Goal: Task Accomplishment & Management: Complete application form

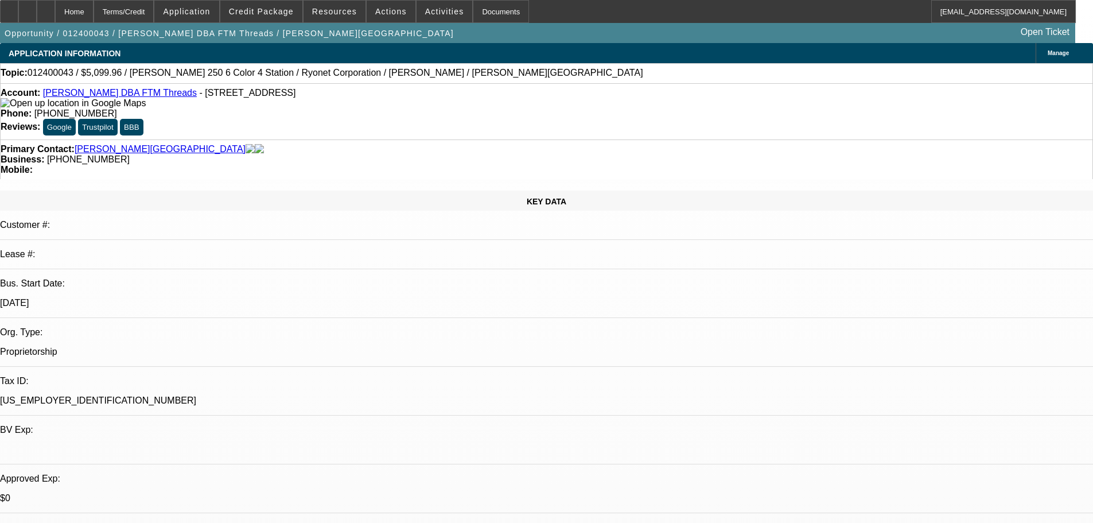
select select "0"
select select "2"
select select "0.1"
select select "4"
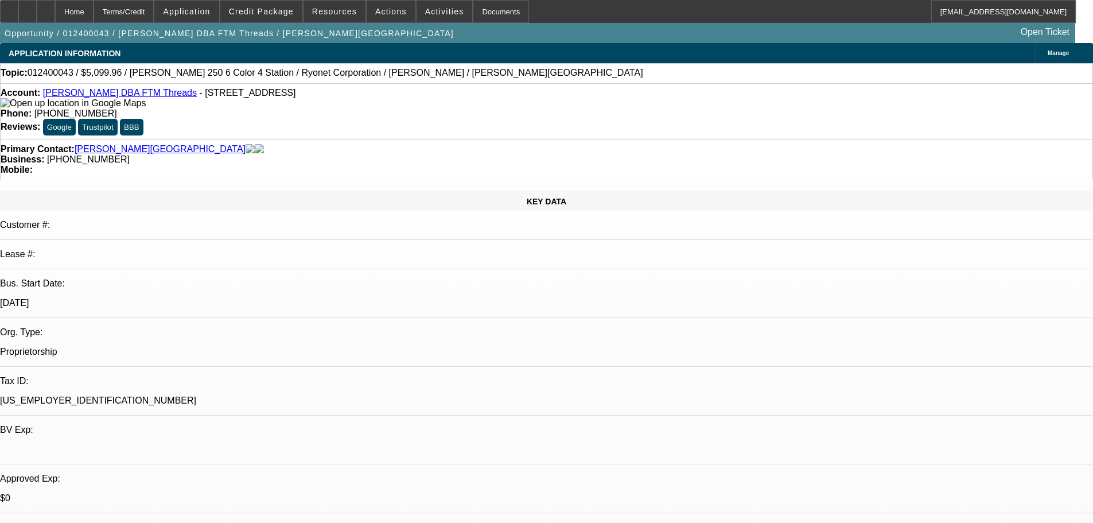
select select "0"
select select "2"
select select "0.1"
select select "4"
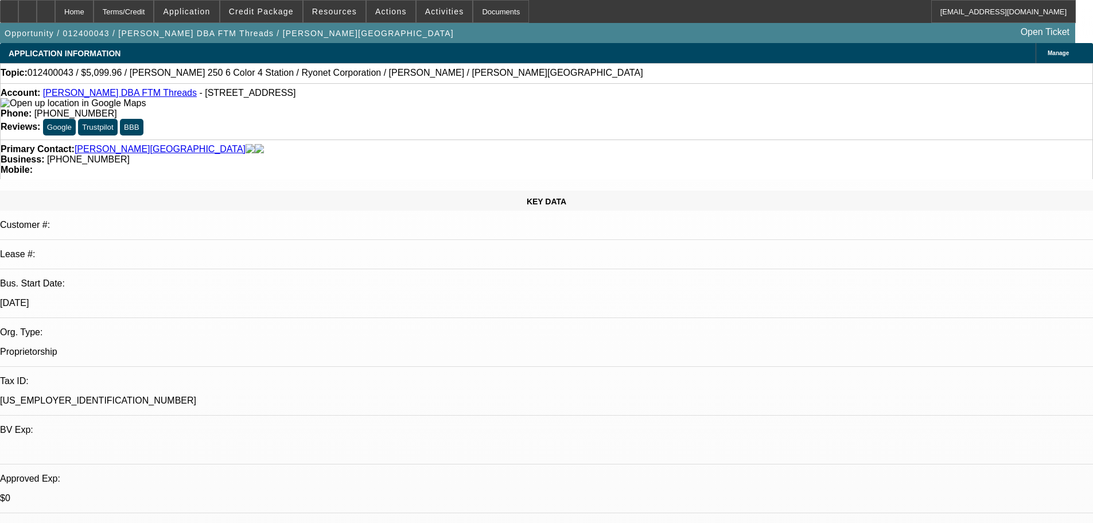
select select "0"
select select "2"
select select "0.1"
select select "4"
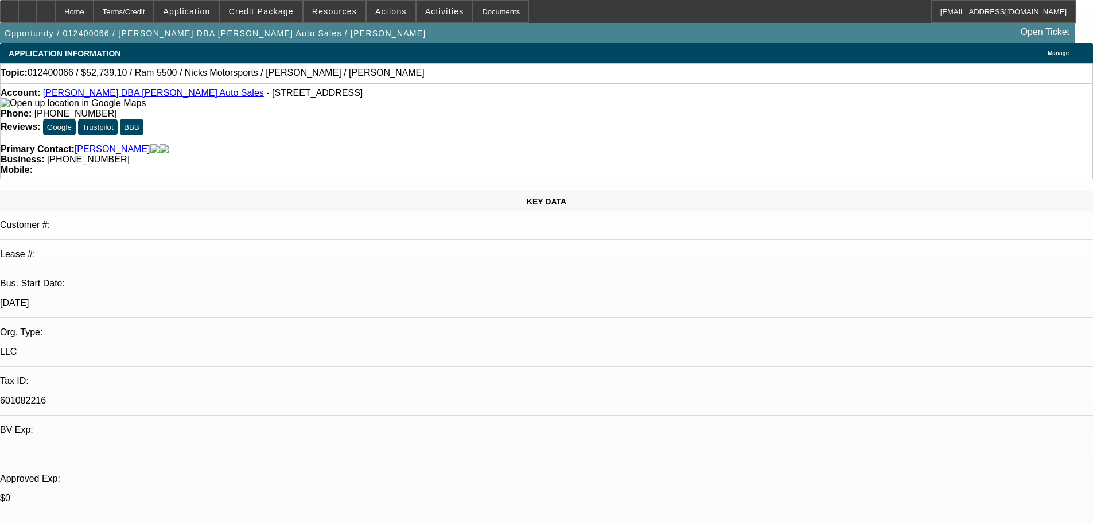
select select "0.1"
select select "2"
select select "0.1"
select select "4"
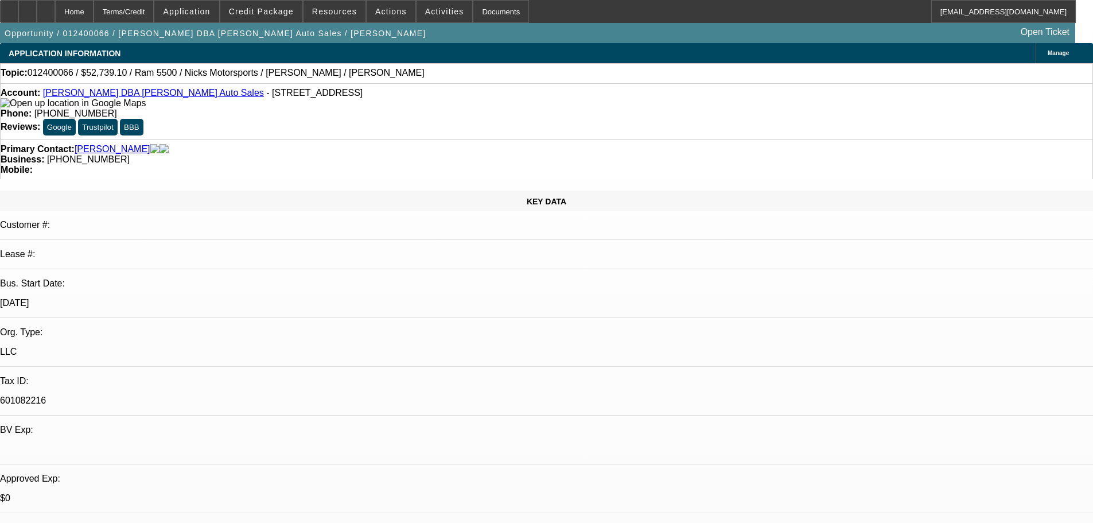
select select "0.1"
select select "2"
select select "0.1"
select select "4"
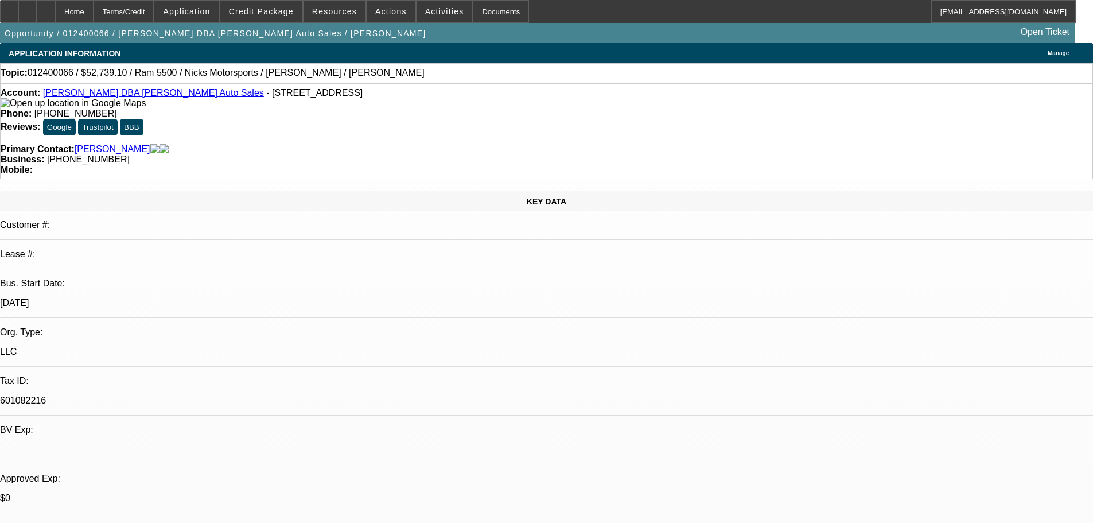
select select "0.1"
select select "2"
select select "0.1"
select select "4"
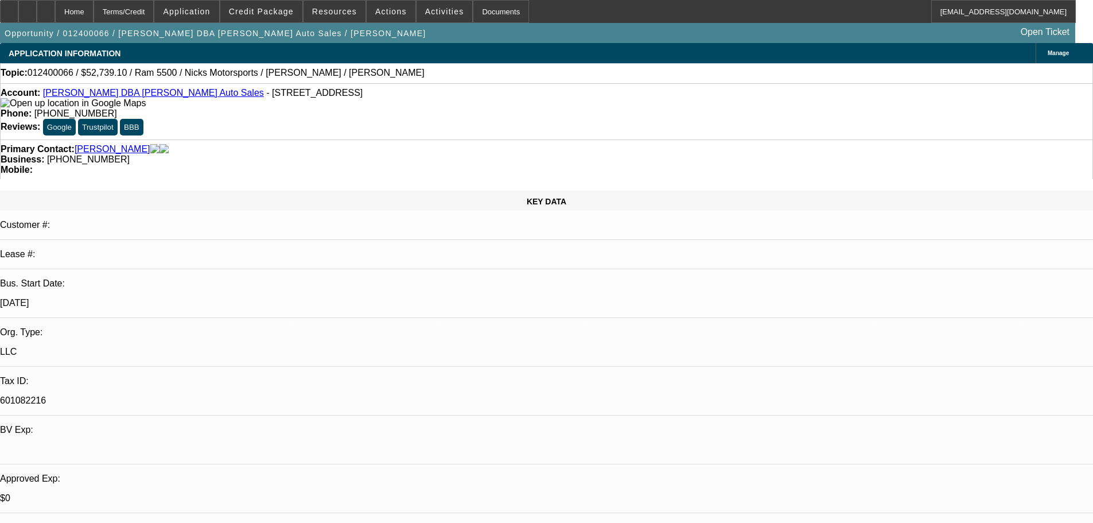
select select "0.1"
select select "2"
select select "0.1"
select select "4"
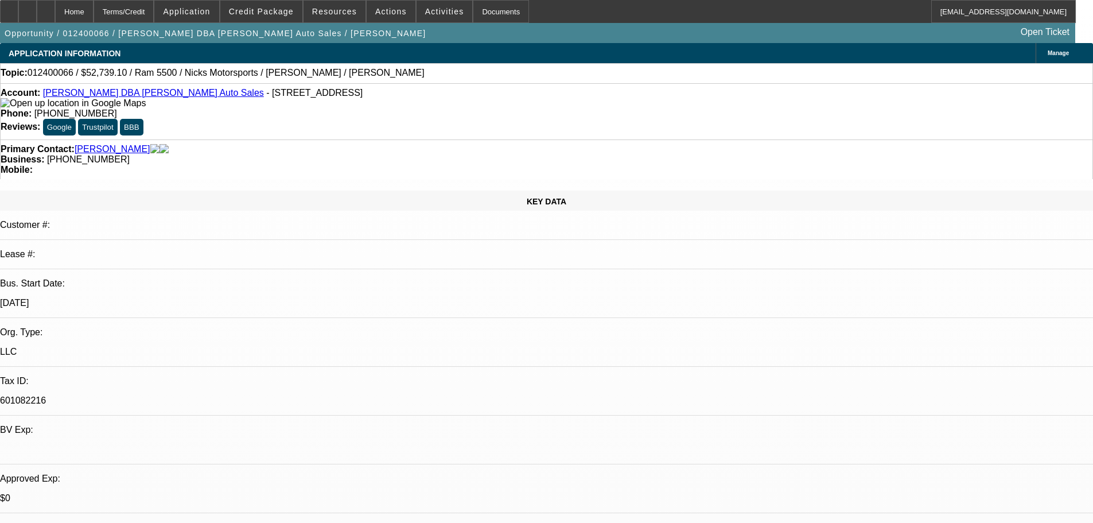
click at [108, 144] on link "Negron, Joel" at bounding box center [113, 149] width 76 height 10
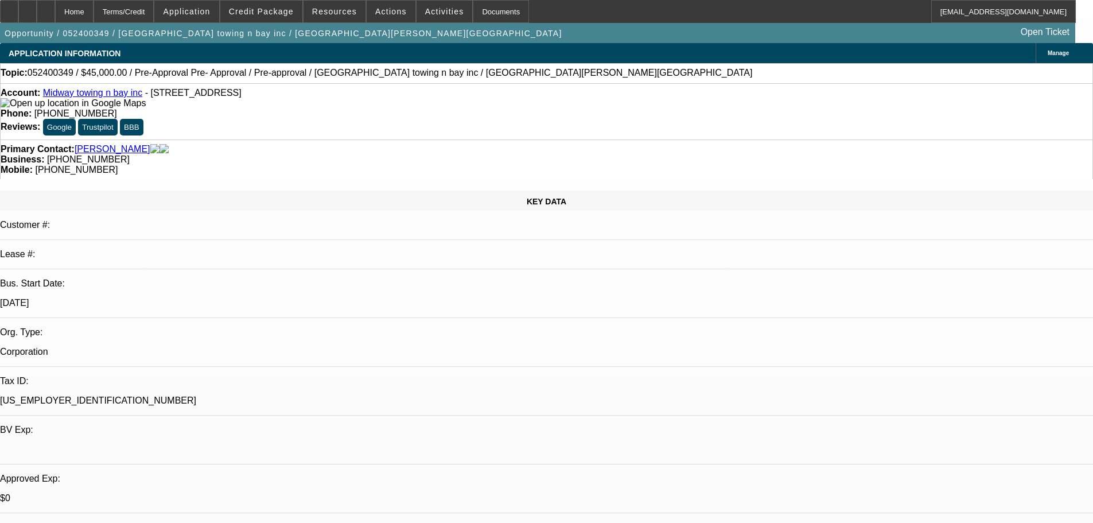
select select "0"
select select "0.1"
select select "4"
select select "0"
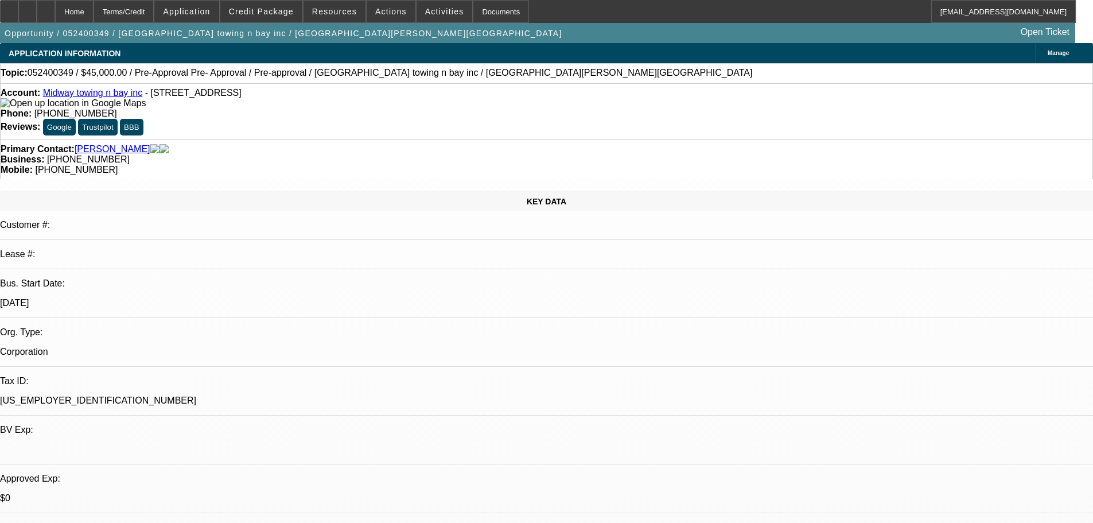
select select "0"
select select "0.1"
select select "4"
select select "0.2"
select select "2"
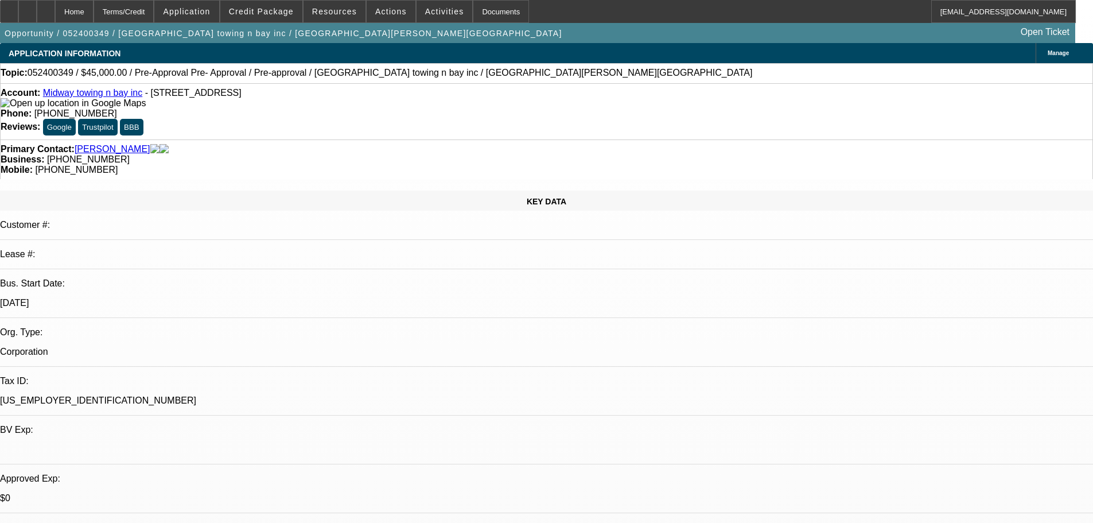
select select "2"
select select "0.1"
select select "4"
select select "0"
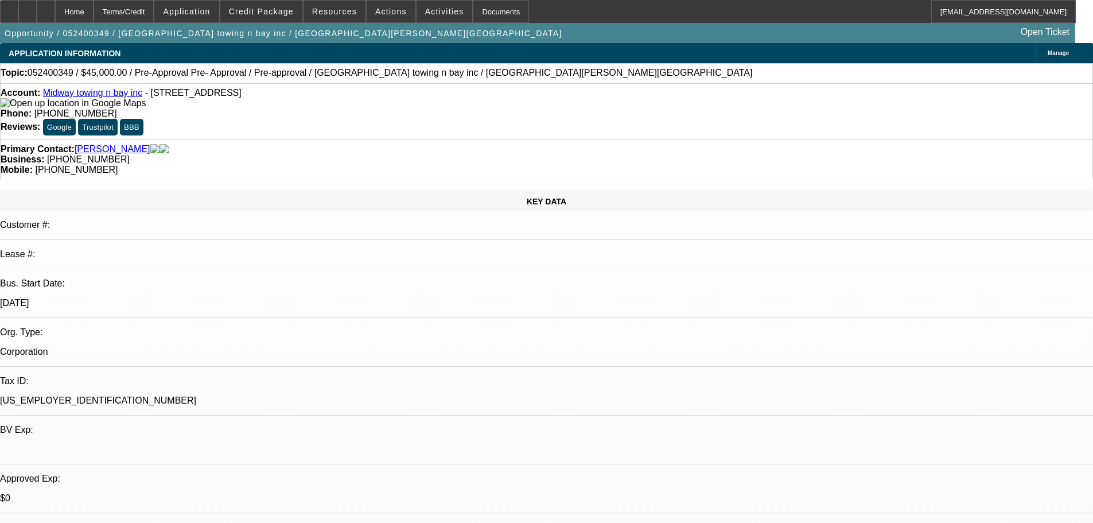
select select "0.1"
select select "4"
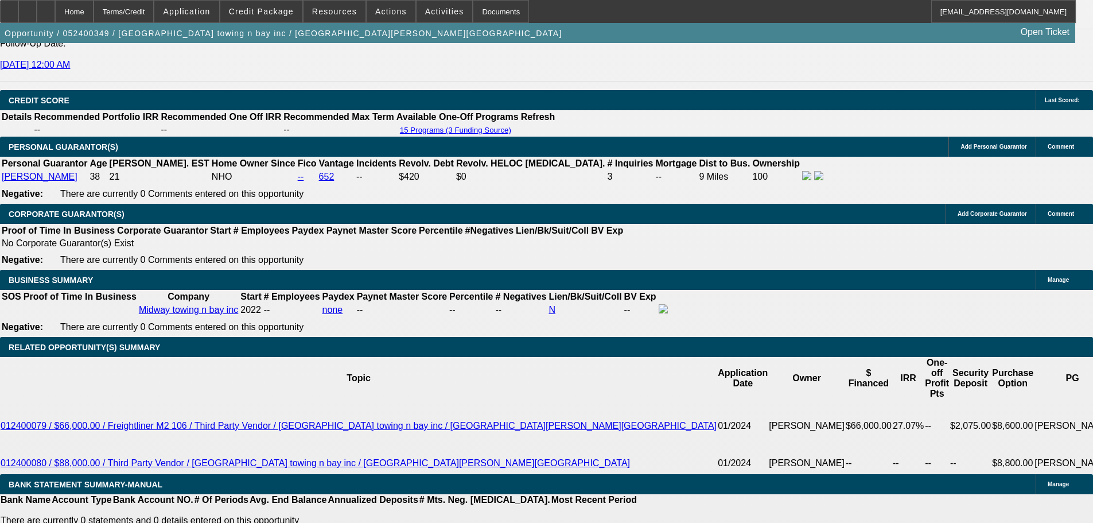
scroll to position [1564, 0]
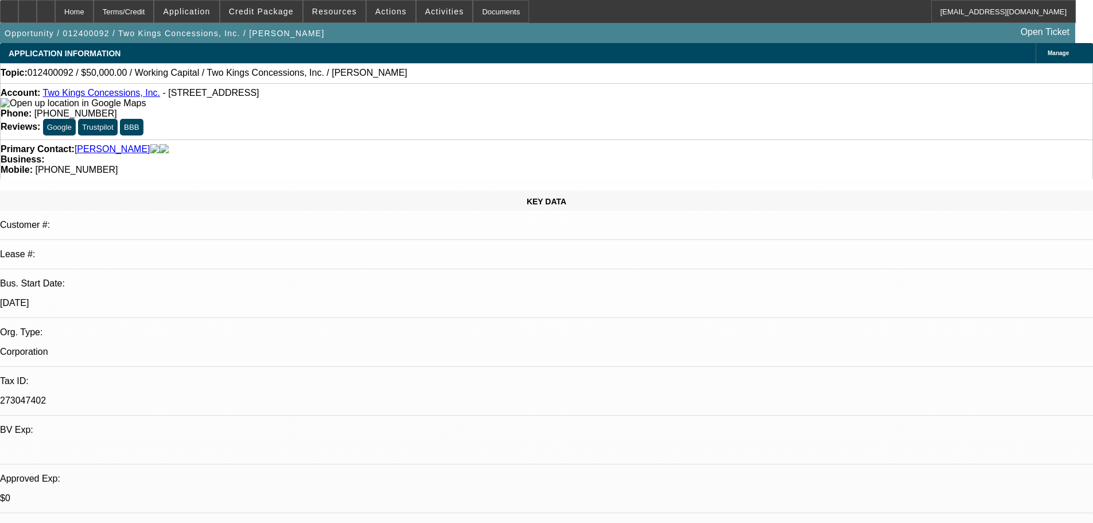
select select "0"
select select "2"
select select "0"
select select "6"
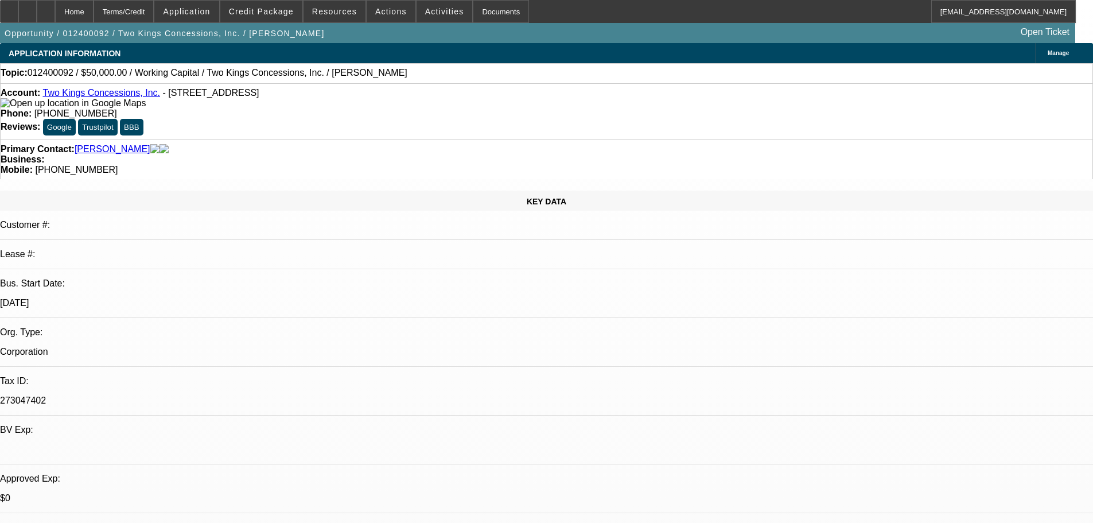
select select "0"
select select "2"
select select "0"
select select "6"
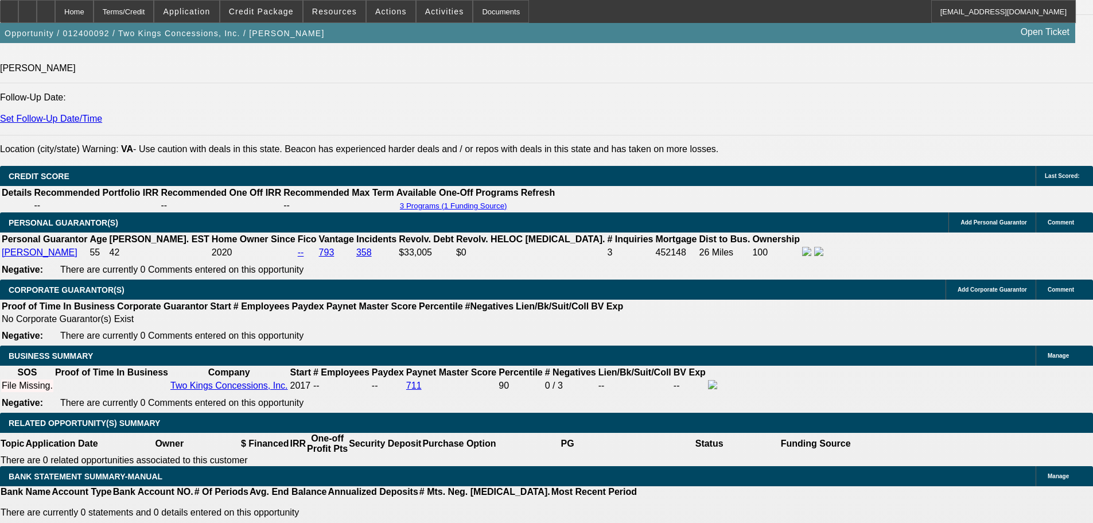
scroll to position [1779, 0]
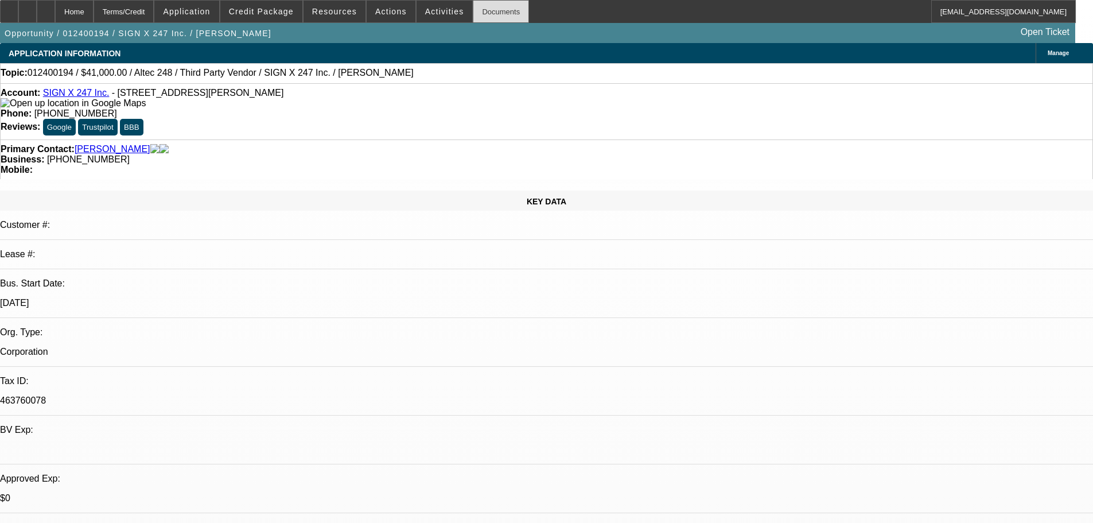
select select "0"
select select "0.1"
select select "4"
select select "0"
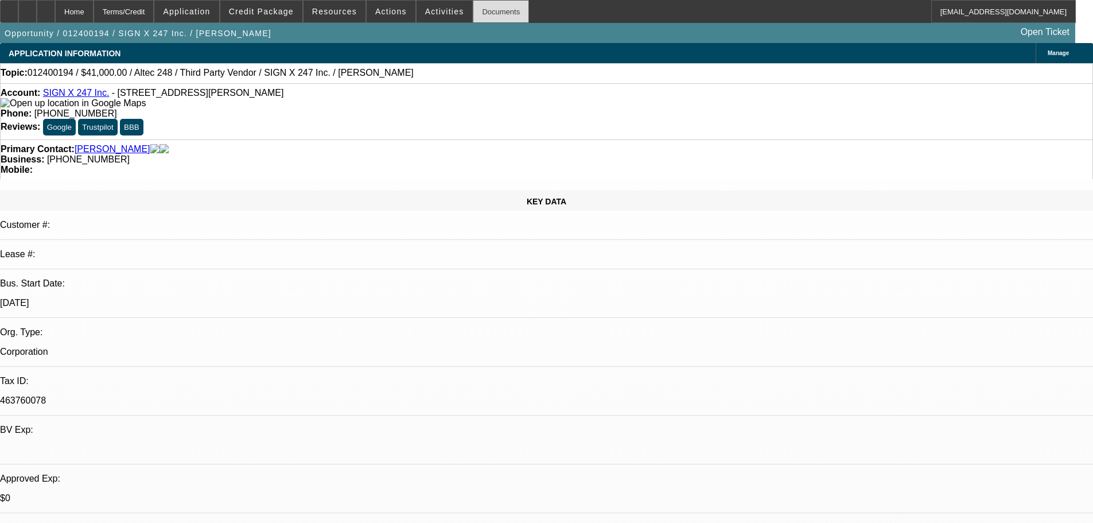
select select "0"
select select "0.1"
select select "4"
select select "0"
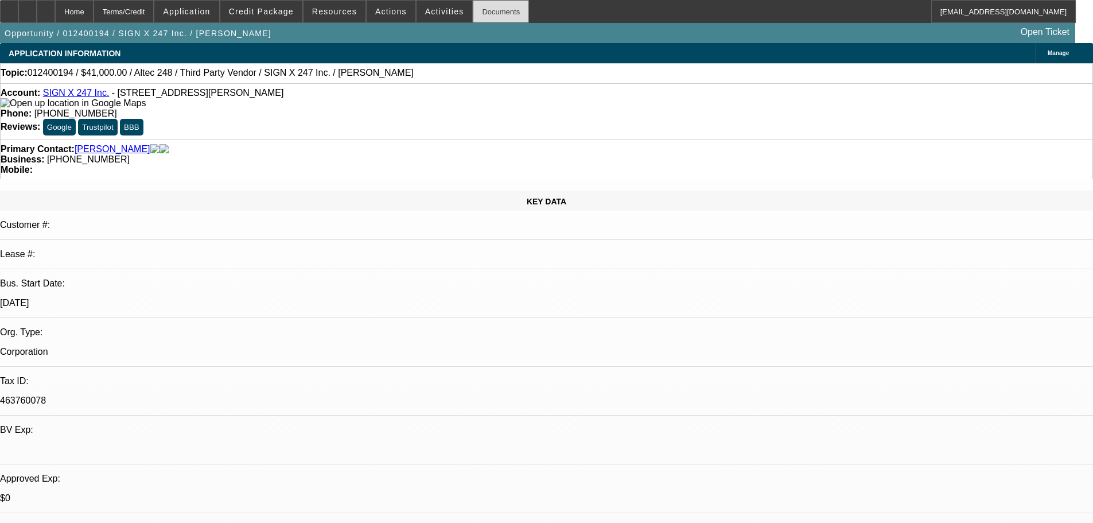
select select "0.1"
select select "4"
click at [101, 144] on link "Ahmed, Ali" at bounding box center [113, 149] width 76 height 10
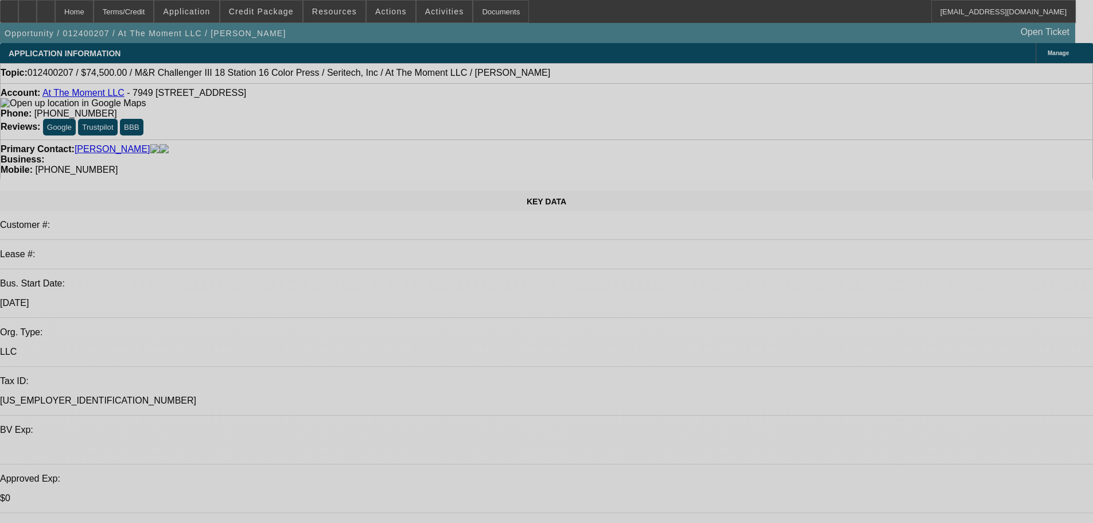
select select "0"
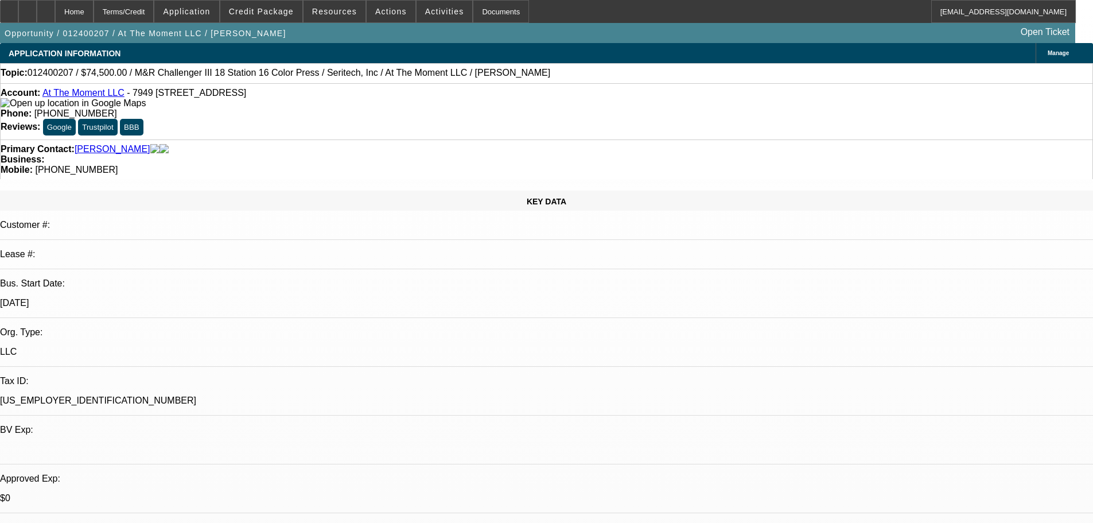
select select "2"
select select "0.1"
select select "4"
select select "0"
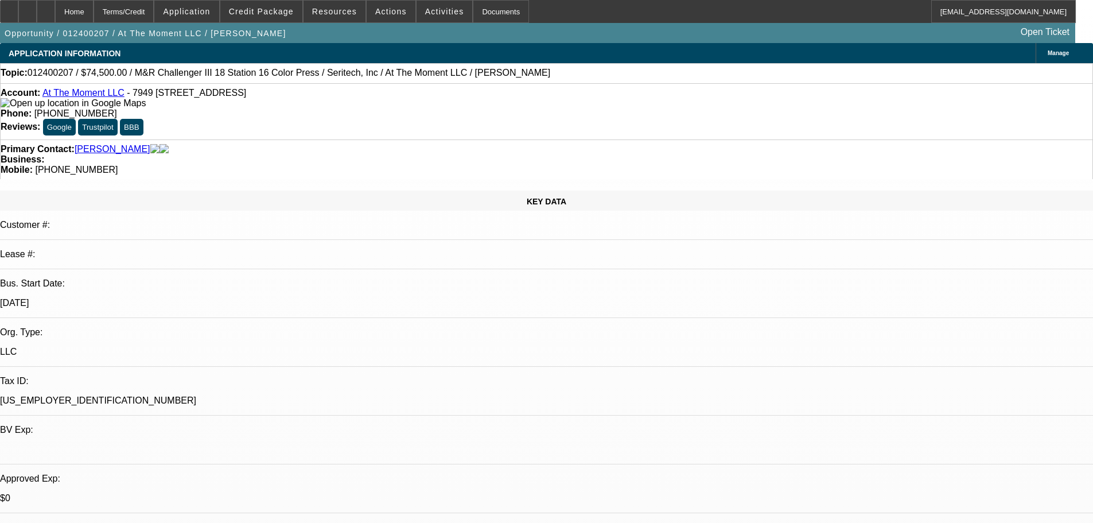
select select "2"
select select "0.1"
select select "4"
select select "0"
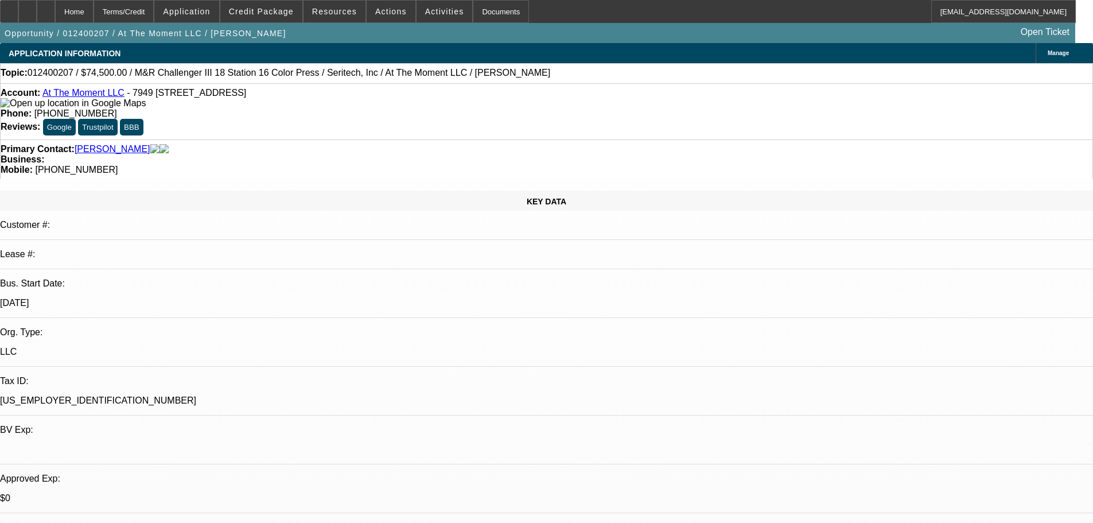
select select "2"
select select "0.1"
select select "4"
select select "0"
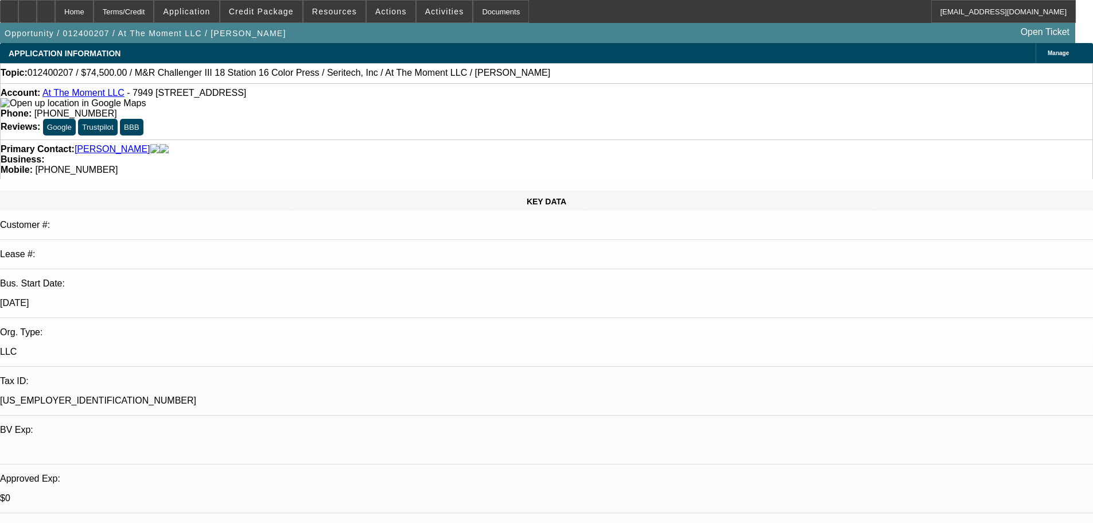
select select "2"
select select "0.1"
select select "4"
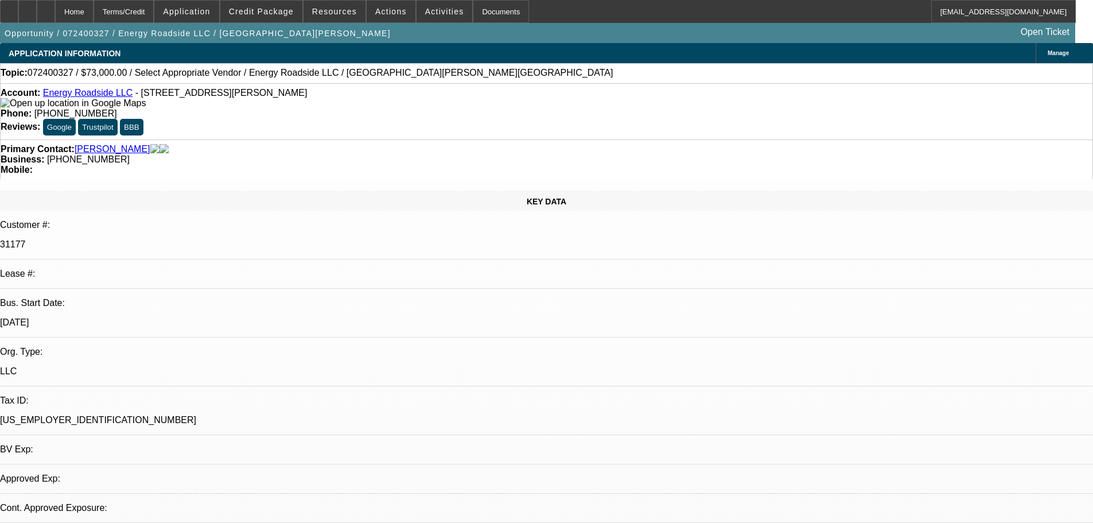
select select "0"
select select "2"
select select "0.1"
select select "4"
